Goal: Check status: Check status

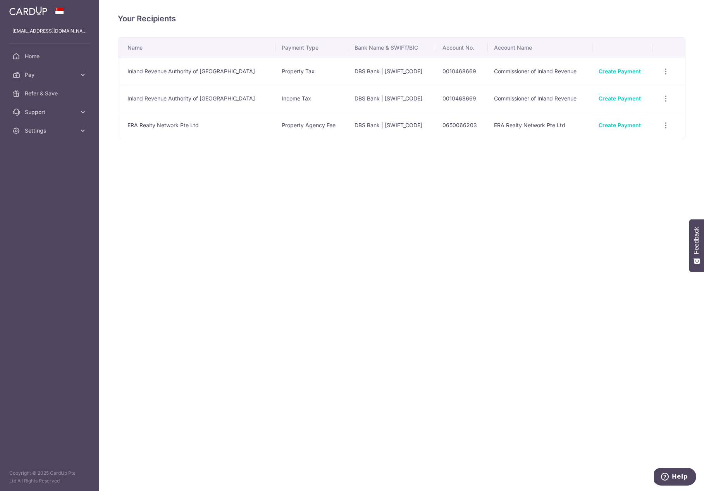
click at [272, 198] on div "Your Recipients Name Payment Type Bank Name & SWIFT/BIC Account No. Account Nam…" at bounding box center [401, 245] width 605 height 491
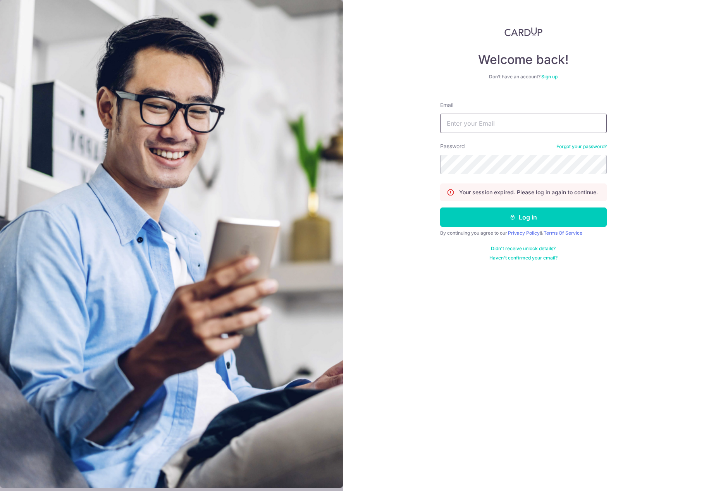
click at [487, 119] on input "Email" at bounding box center [523, 123] width 167 height 19
click at [0, 490] on com-1password-button at bounding box center [0, 491] width 0 height 0
type input "[EMAIL_ADDRESS][DOMAIN_NAME]"
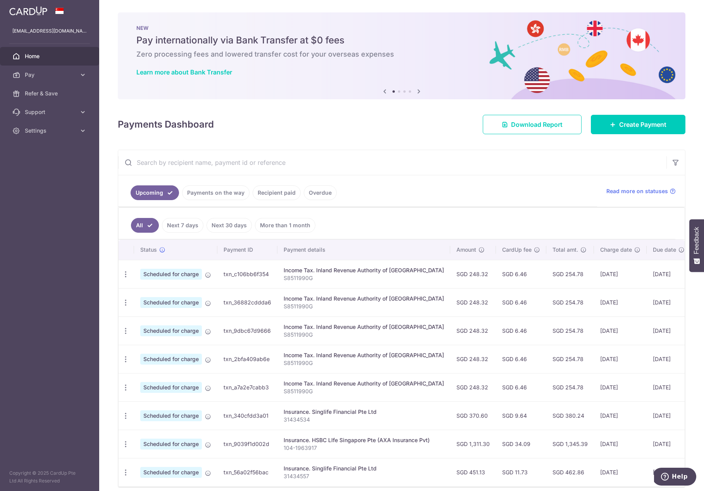
click at [208, 191] on link "Payments on the way" at bounding box center [215, 192] width 67 height 15
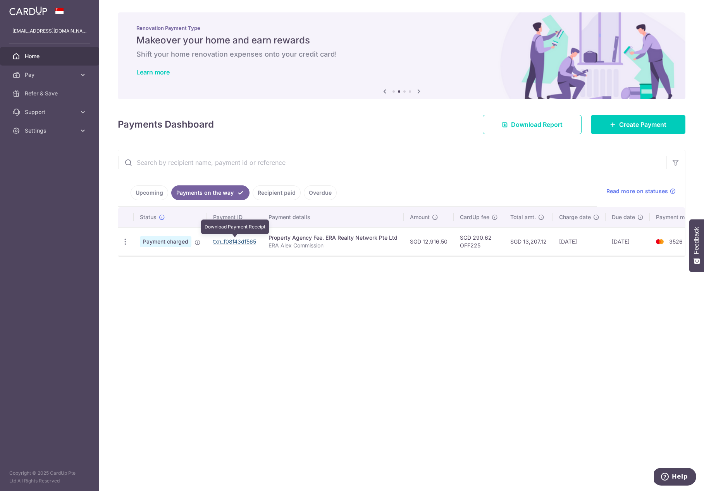
click at [245, 241] on link "txn_f08f43df565" at bounding box center [234, 241] width 43 height 7
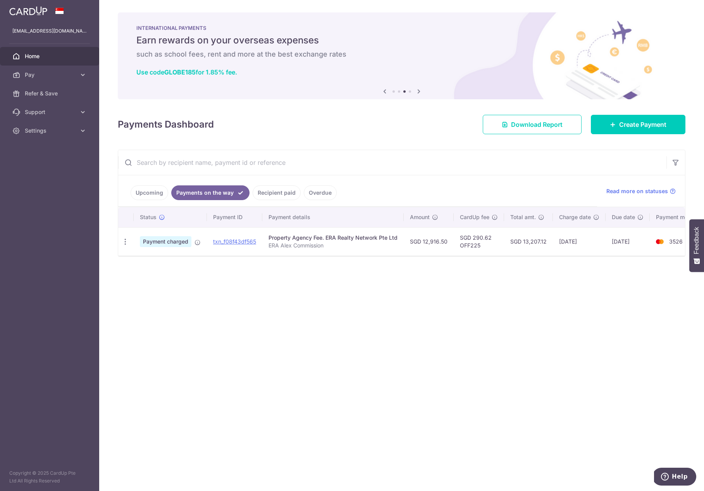
click at [154, 196] on link "Upcoming" at bounding box center [150, 192] width 38 height 15
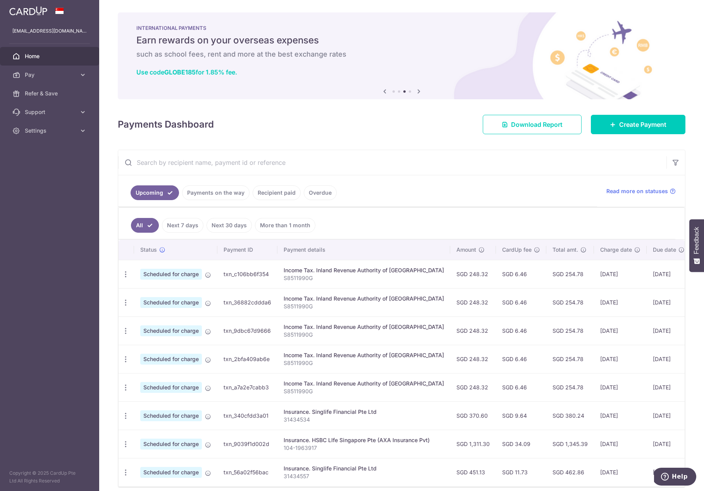
click at [198, 193] on link "Payments on the way" at bounding box center [215, 192] width 67 height 15
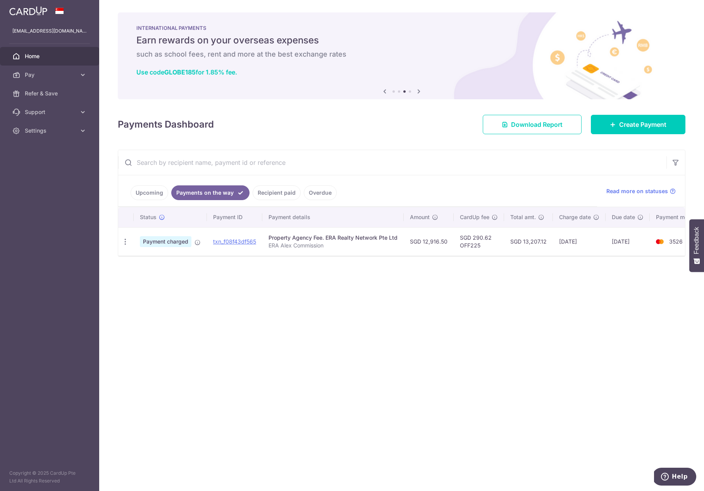
click at [266, 194] on link "Recipient paid" at bounding box center [277, 192] width 48 height 15
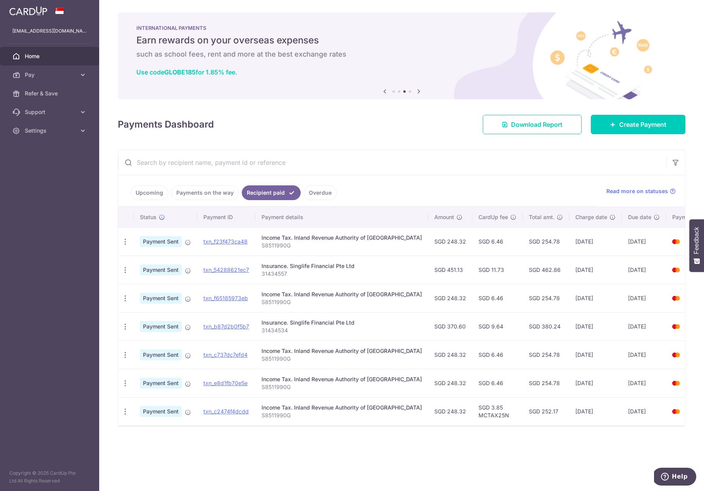
click at [322, 191] on link "Overdue" at bounding box center [320, 192] width 33 height 15
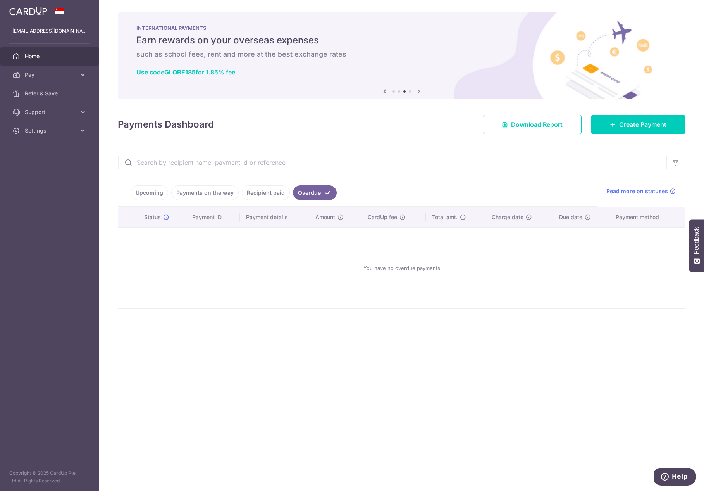
click at [269, 193] on link "Recipient paid" at bounding box center [266, 192] width 48 height 15
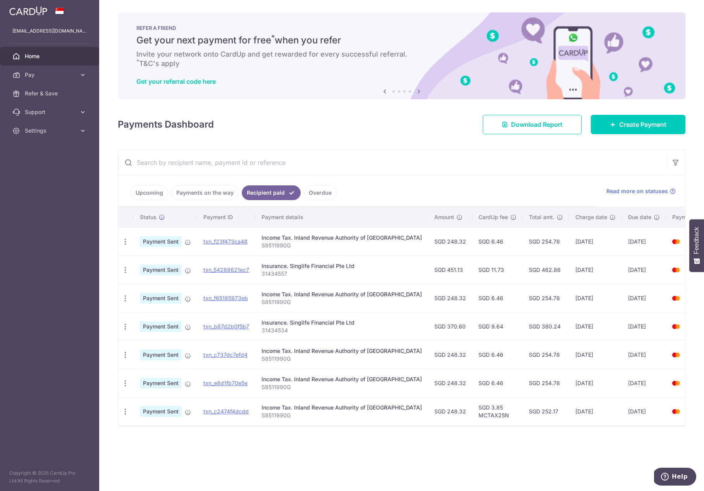
click at [197, 192] on link "Payments on the way" at bounding box center [204, 192] width 67 height 15
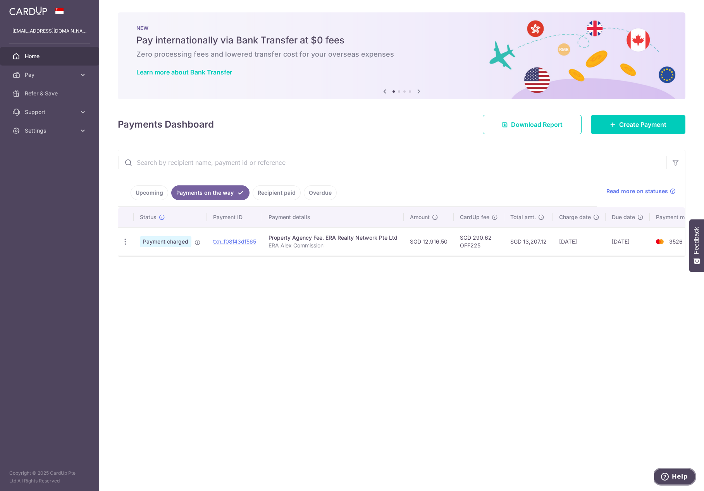
click at [675, 473] on span "Help" at bounding box center [680, 476] width 16 height 7
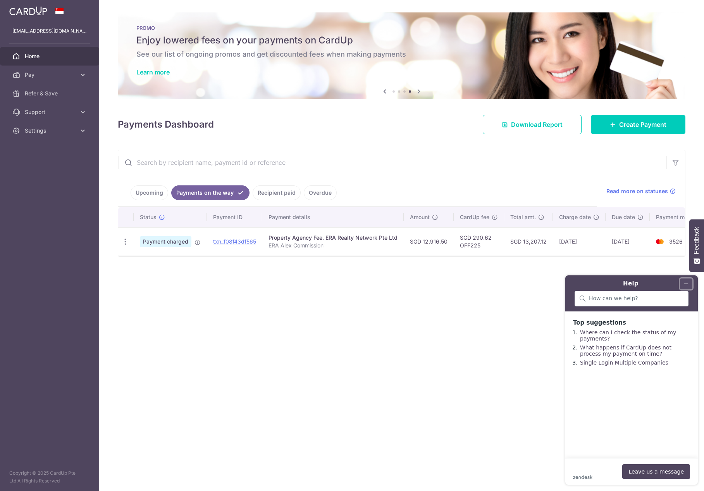
click at [687, 283] on icon "Minimise widget" at bounding box center [686, 283] width 5 height 5
